Goal: Task Accomplishment & Management: Complete application form

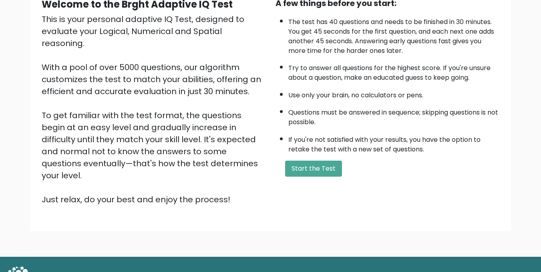
scroll to position [95, 0]
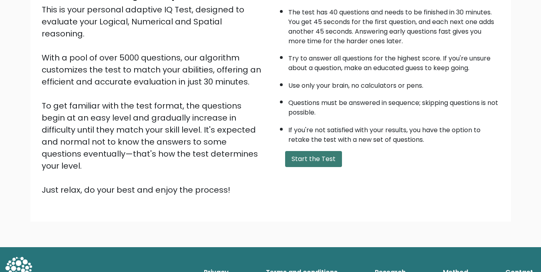
click at [317, 156] on button "Start the Test" at bounding box center [313, 159] width 57 height 16
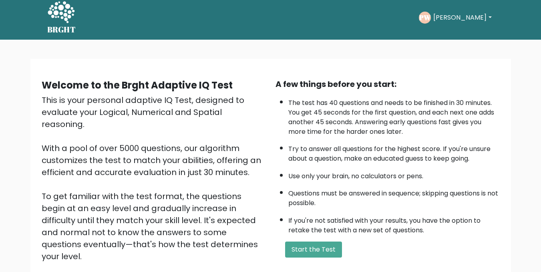
scroll to position [0, 0]
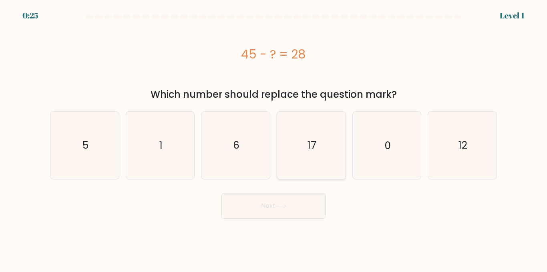
click at [324, 153] on icon "17" at bounding box center [311, 145] width 67 height 67
click at [274, 138] on input "d. 17" at bounding box center [273, 137] width 0 height 2
radio input "true"
click at [277, 210] on button "Next" at bounding box center [273, 206] width 104 height 26
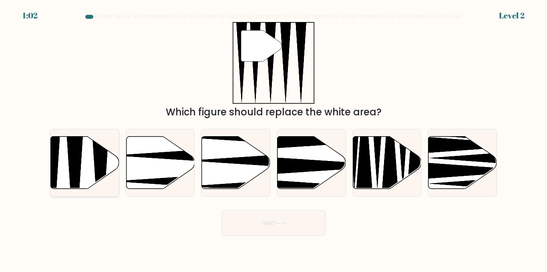
click at [66, 160] on icon at bounding box center [85, 163] width 68 height 52
click at [273, 138] on input "a." at bounding box center [273, 137] width 0 height 2
radio input "true"
click at [303, 229] on button "Next" at bounding box center [273, 223] width 104 height 26
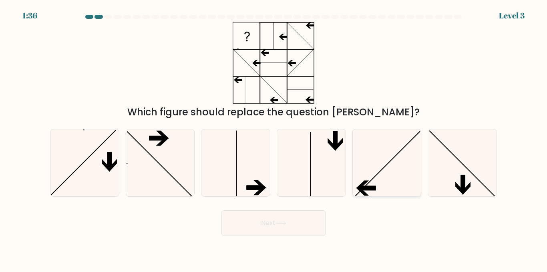
click at [372, 170] on icon at bounding box center [386, 162] width 67 height 67
click at [274, 138] on input "e." at bounding box center [273, 137] width 0 height 2
radio input "true"
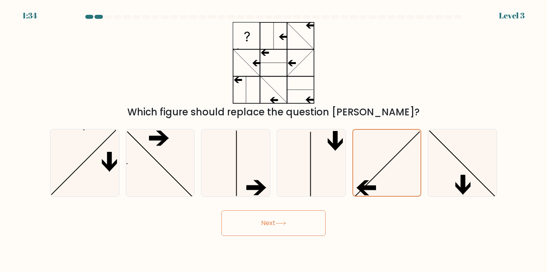
click at [279, 223] on icon at bounding box center [280, 223] width 11 height 4
click at [280, 222] on icon at bounding box center [280, 223] width 11 height 4
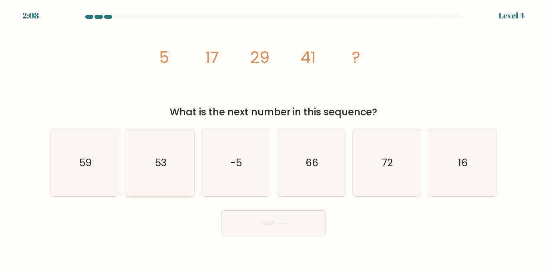
click at [165, 161] on text "53" at bounding box center [161, 163] width 12 height 14
click at [273, 138] on input "b. 53" at bounding box center [273, 137] width 0 height 2
radio input "true"
click at [284, 219] on button "Next" at bounding box center [273, 223] width 104 height 26
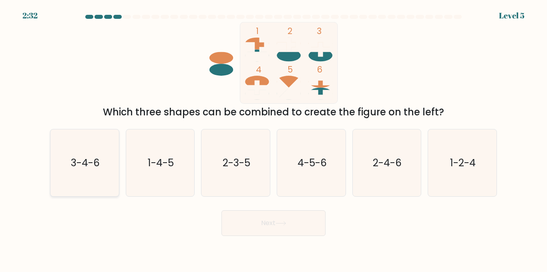
click at [85, 163] on text "3-4-6" at bounding box center [85, 163] width 29 height 14
click at [273, 138] on input "a. 3-4-6" at bounding box center [273, 137] width 0 height 2
radio input "true"
click at [283, 221] on icon at bounding box center [280, 223] width 11 height 4
click at [269, 220] on button "Next" at bounding box center [273, 223] width 104 height 26
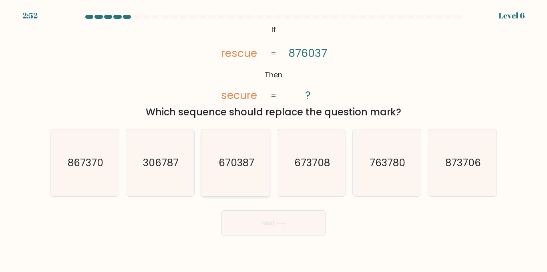
click at [239, 163] on text "670387" at bounding box center [237, 163] width 36 height 14
click at [273, 138] on input "c. 670387" at bounding box center [273, 137] width 0 height 2
radio input "true"
click at [284, 218] on button "Next" at bounding box center [273, 223] width 104 height 26
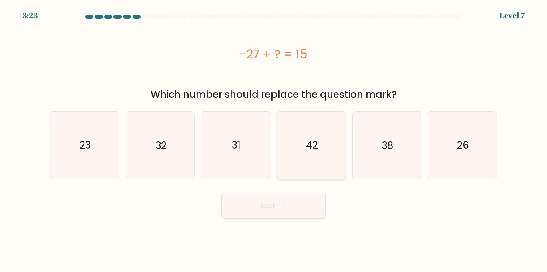
click at [314, 139] on text "42" at bounding box center [312, 145] width 12 height 14
click at [274, 138] on input "d. 42" at bounding box center [273, 137] width 0 height 2
radio input "true"
click at [279, 204] on icon at bounding box center [280, 206] width 11 height 4
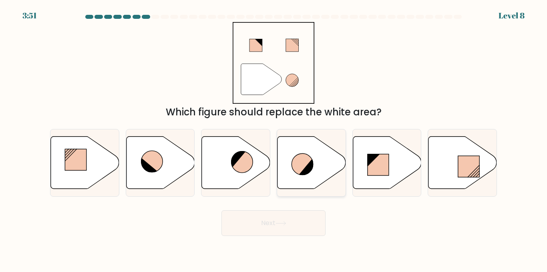
click at [304, 152] on icon at bounding box center [311, 163] width 68 height 52
click at [274, 138] on input "d." at bounding box center [273, 137] width 0 height 2
radio input "true"
click at [288, 219] on button "Next" at bounding box center [273, 223] width 104 height 26
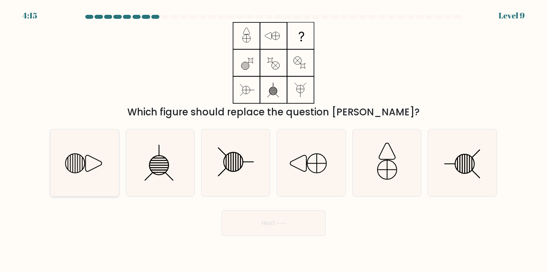
drag, startPoint x: 75, startPoint y: 152, endPoint x: 77, endPoint y: 158, distance: 6.6
click at [76, 151] on icon at bounding box center [84, 162] width 67 height 67
click at [273, 138] on input "a." at bounding box center [273, 137] width 0 height 2
radio input "true"
click at [277, 222] on icon at bounding box center [280, 223] width 11 height 4
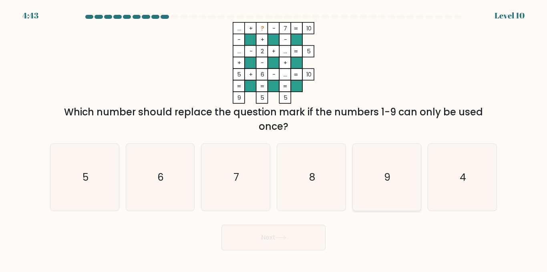
click at [389, 168] on icon "9" at bounding box center [386, 177] width 67 height 67
click at [274, 138] on input "e. 9" at bounding box center [273, 137] width 0 height 2
radio input "true"
click at [290, 233] on button "Next" at bounding box center [273, 238] width 104 height 26
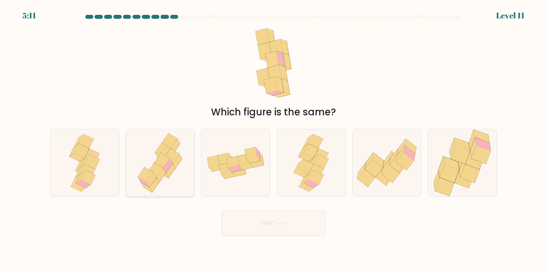
click at [165, 160] on icon at bounding box center [163, 160] width 16 height 15
click at [273, 138] on input "b." at bounding box center [273, 137] width 0 height 2
radio input "true"
click at [280, 221] on icon at bounding box center [280, 223] width 11 height 4
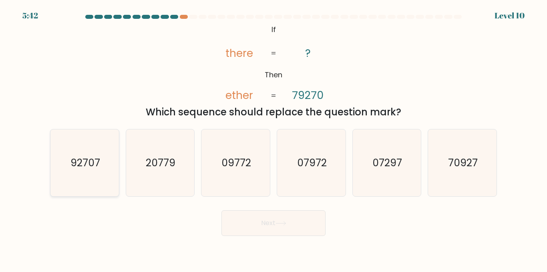
click at [102, 167] on icon "92707" at bounding box center [84, 162] width 67 height 67
click at [273, 138] on input "a. 92707" at bounding box center [273, 137] width 0 height 2
radio input "true"
click at [265, 224] on button "Next" at bounding box center [273, 223] width 104 height 26
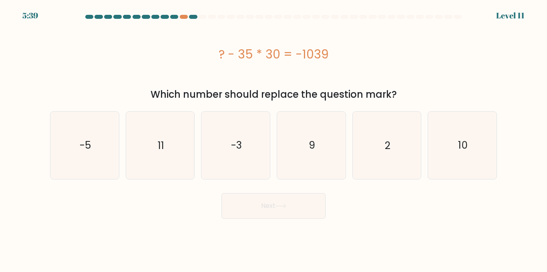
click at [269, 219] on body "5:39 Level 11 9" at bounding box center [273, 136] width 547 height 272
click at [237, 137] on icon "-3" at bounding box center [235, 145] width 67 height 67
click at [273, 137] on input "c. -3" at bounding box center [273, 137] width 0 height 2
radio input "true"
click at [268, 209] on button "Next" at bounding box center [273, 206] width 104 height 26
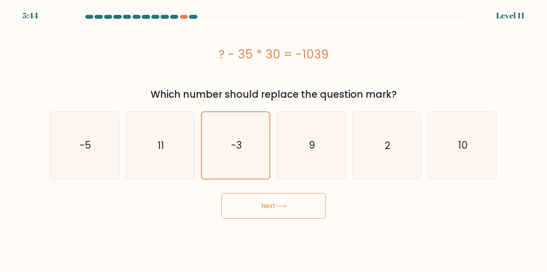
click at [268, 209] on button "Next" at bounding box center [273, 206] width 104 height 26
